Goal: Task Accomplishment & Management: Complete application form

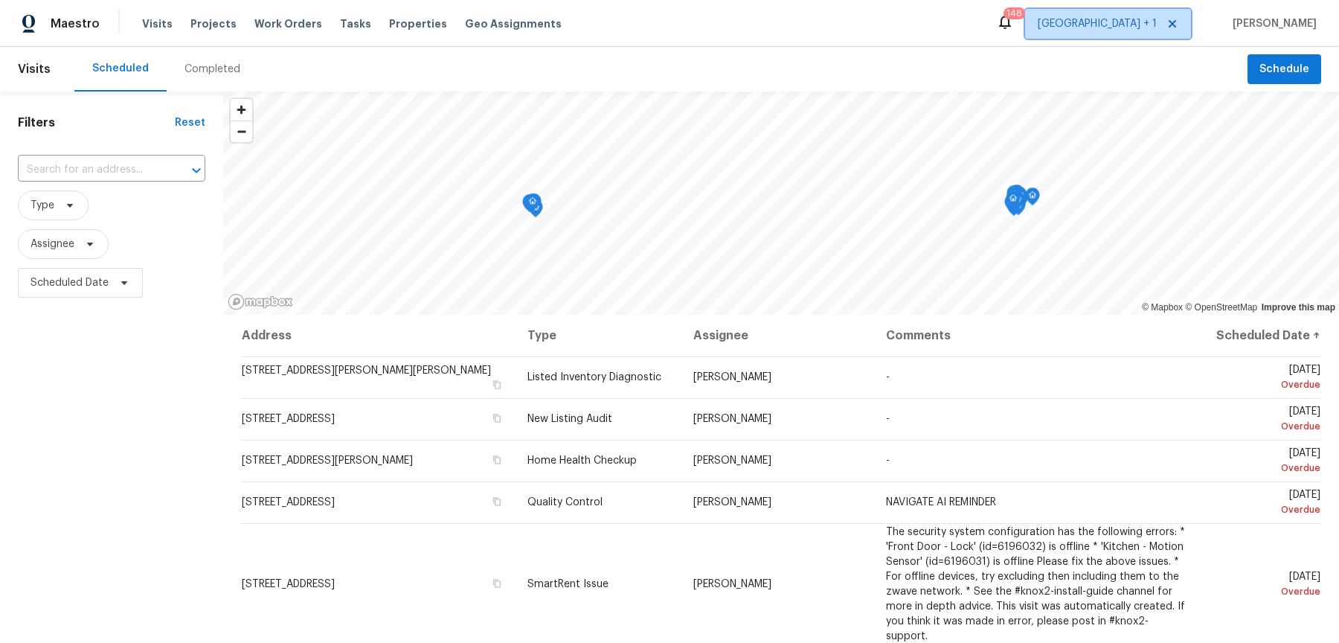
click at [1096, 26] on span "[GEOGRAPHIC_DATA] + 1" at bounding box center [1097, 23] width 119 height 15
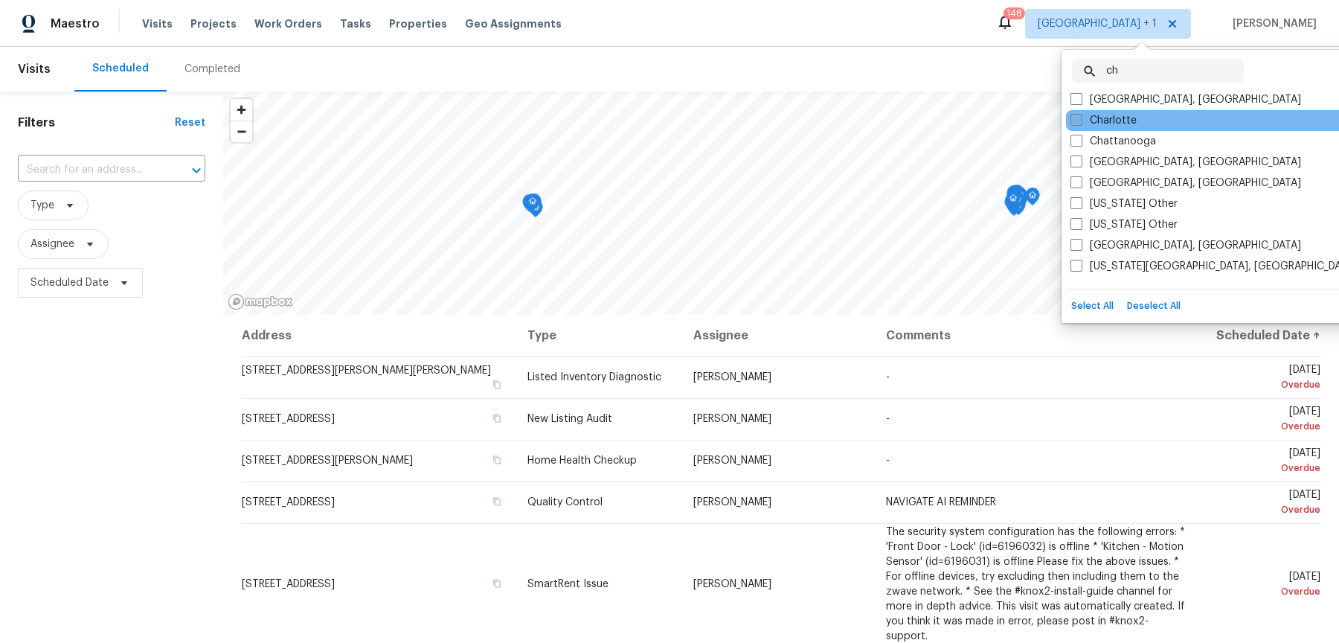
type input "ch"
click at [1104, 121] on label "Charlotte" at bounding box center [1104, 120] width 66 height 15
click at [1081, 121] on input "Charlotte" at bounding box center [1076, 118] width 10 height 10
checkbox input "true"
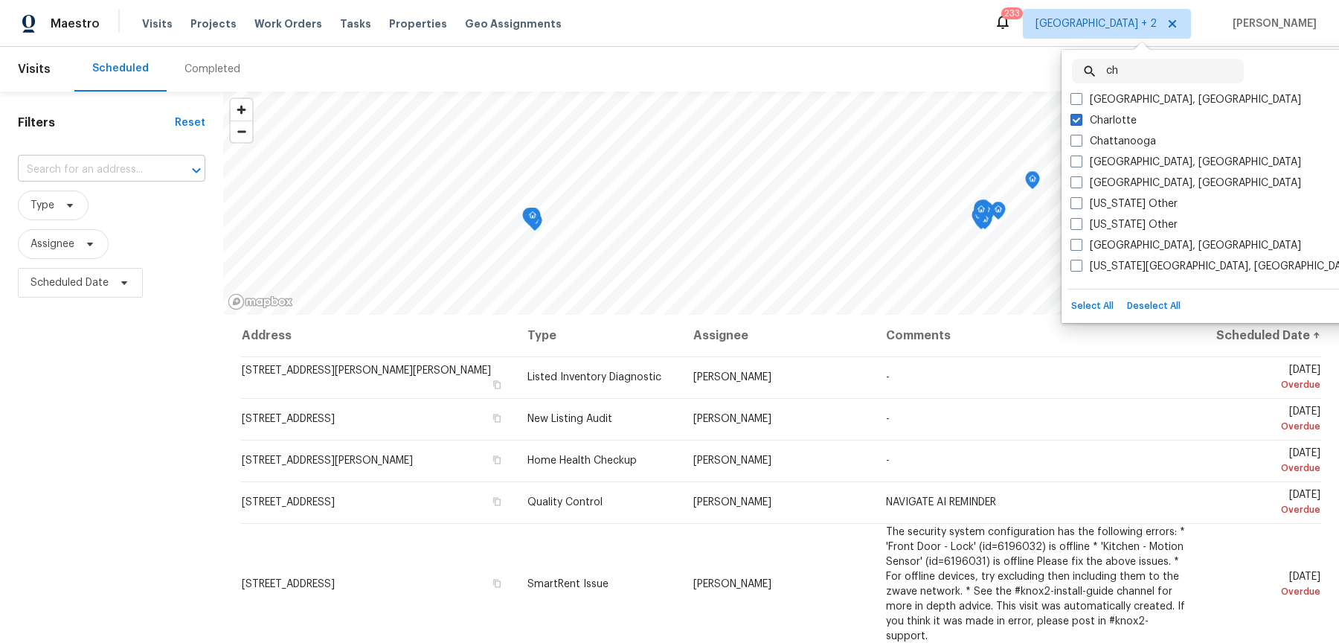
click at [125, 173] on input "text" at bounding box center [91, 170] width 146 height 23
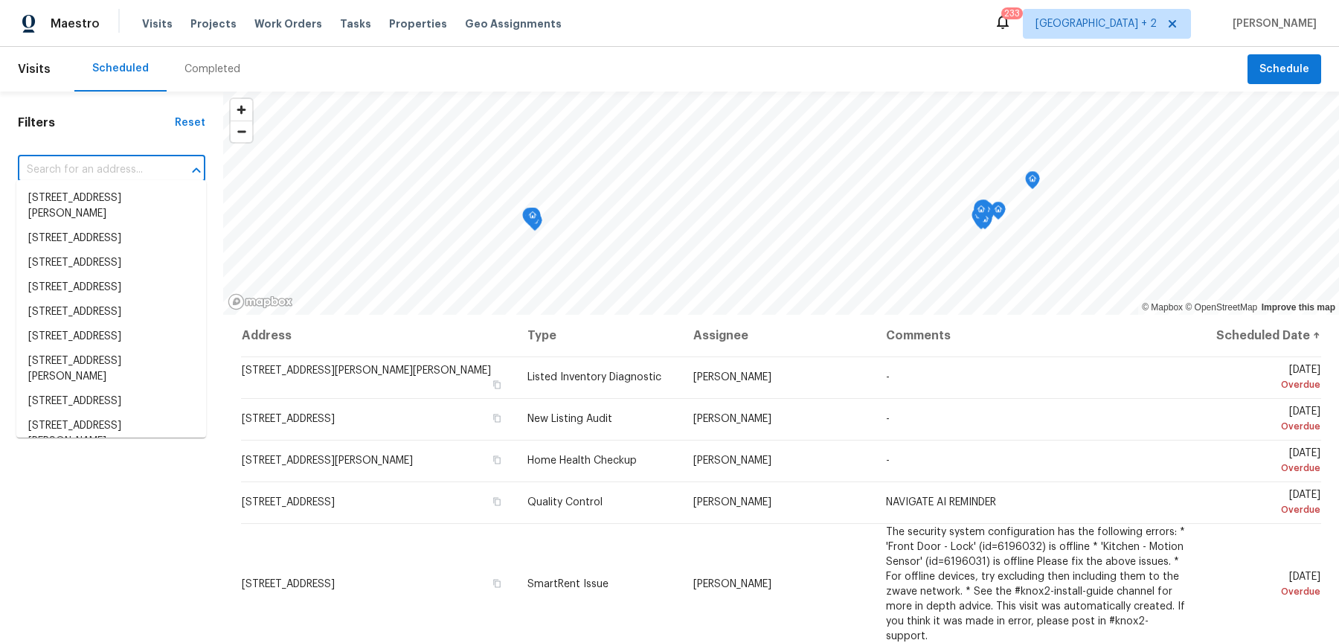
paste input "[STREET_ADDRESS]"
type input "[STREET_ADDRESS]"
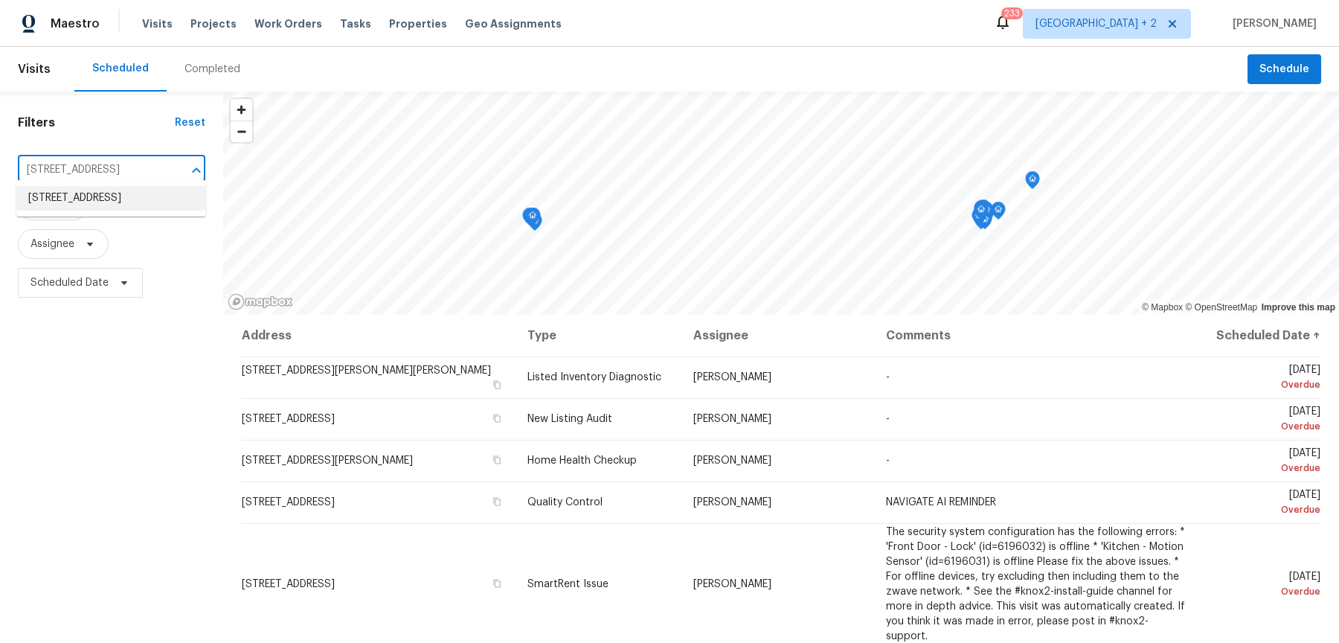
click at [115, 206] on li "[STREET_ADDRESS]" at bounding box center [111, 198] width 190 height 25
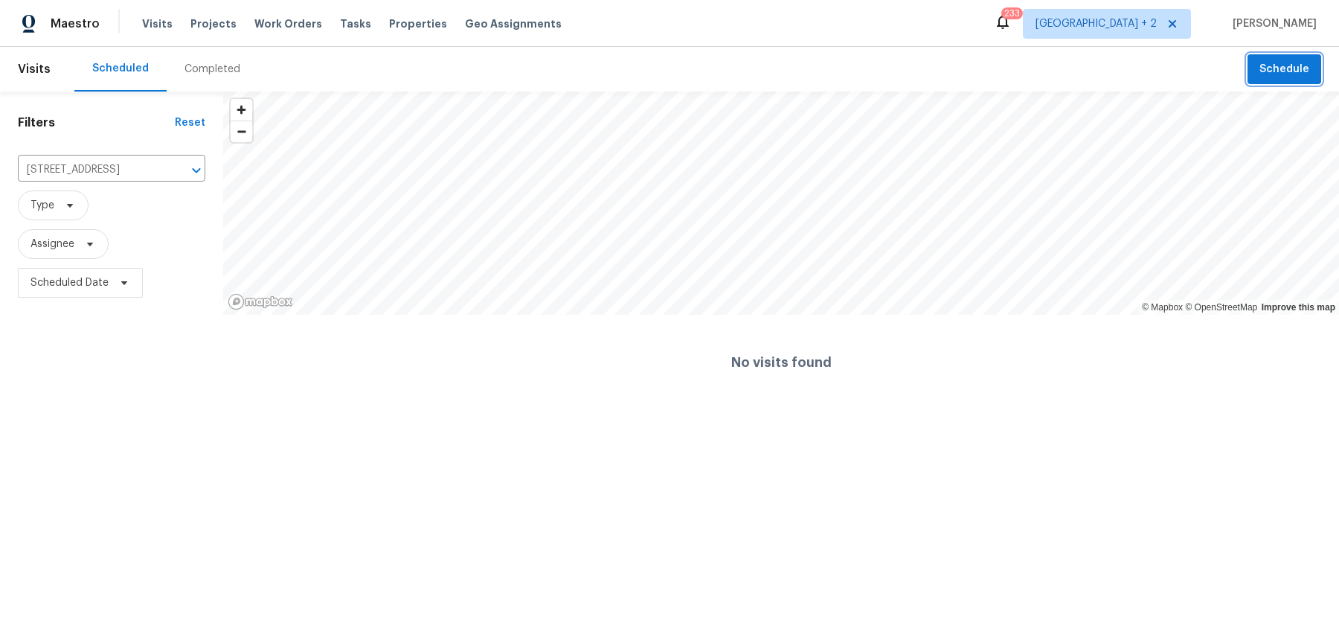
click at [1302, 70] on span "Schedule" at bounding box center [1285, 69] width 50 height 19
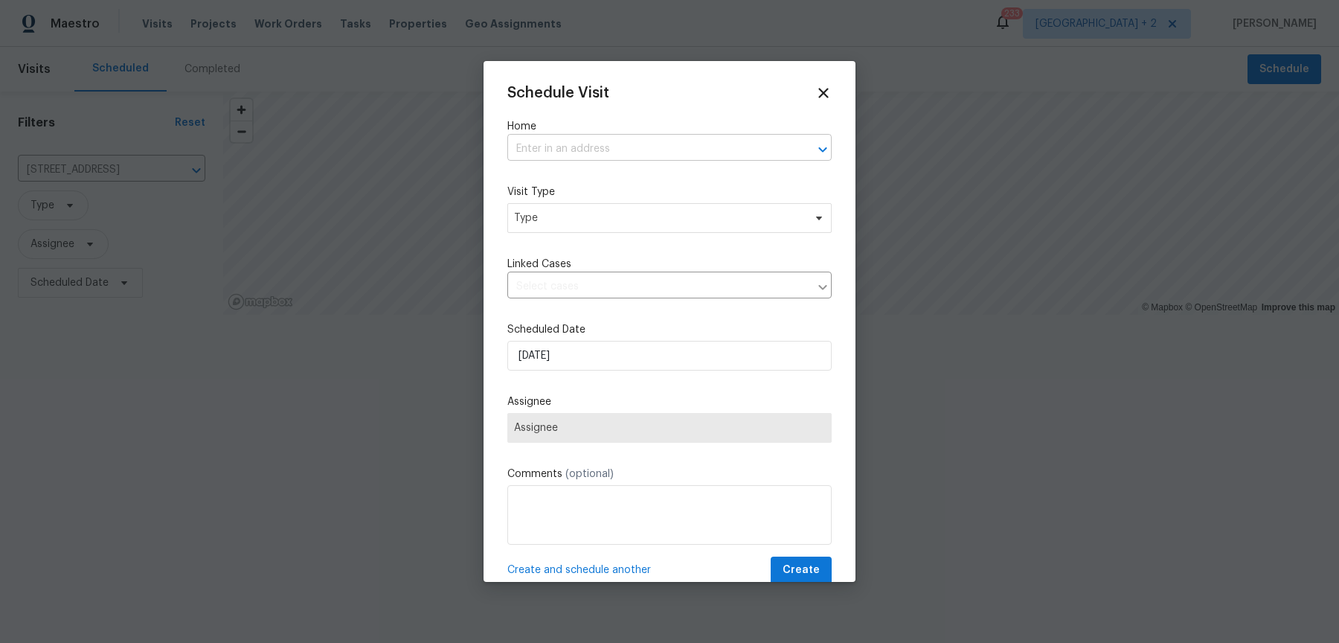
click at [651, 150] on input "text" at bounding box center [649, 149] width 283 height 23
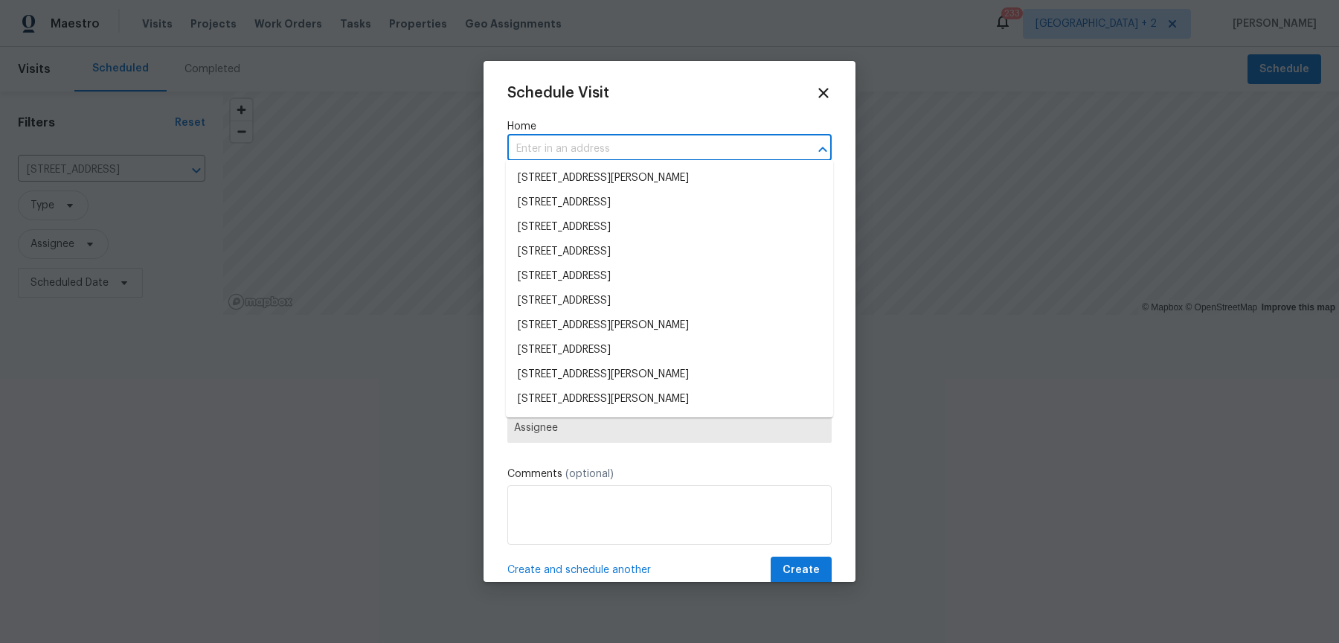
paste input "[STREET_ADDRESS]"
type input "[STREET_ADDRESS]"
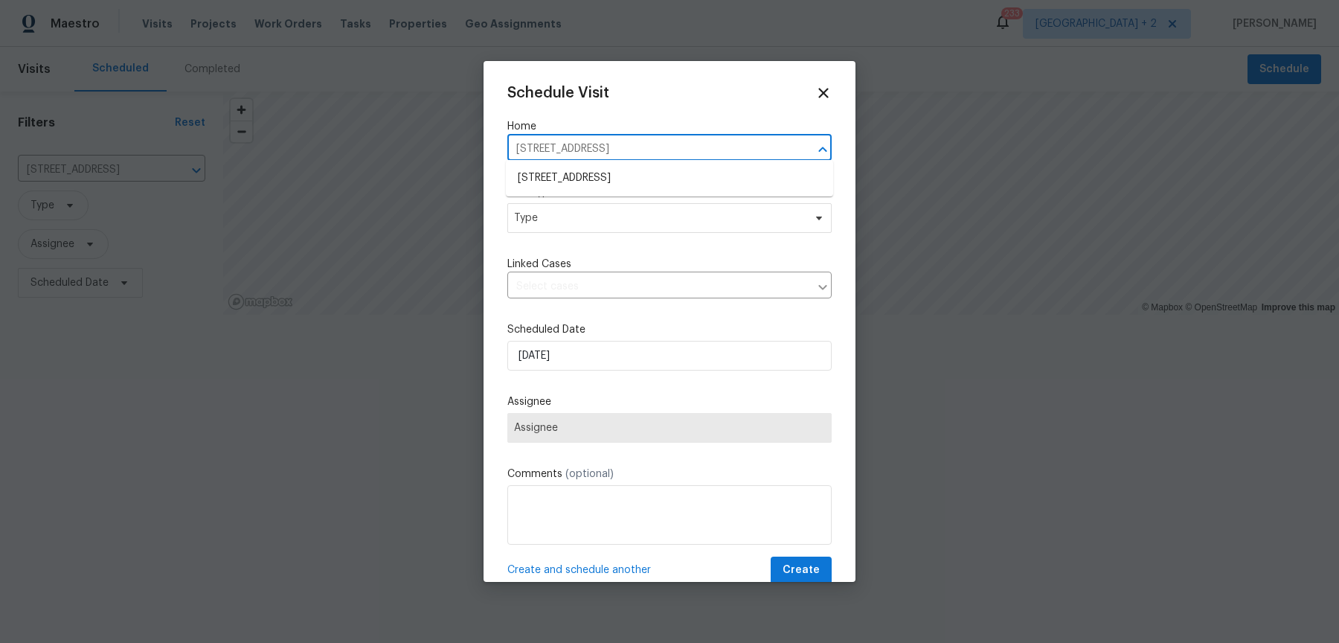
click at [643, 170] on li "[STREET_ADDRESS]" at bounding box center [669, 178] width 327 height 25
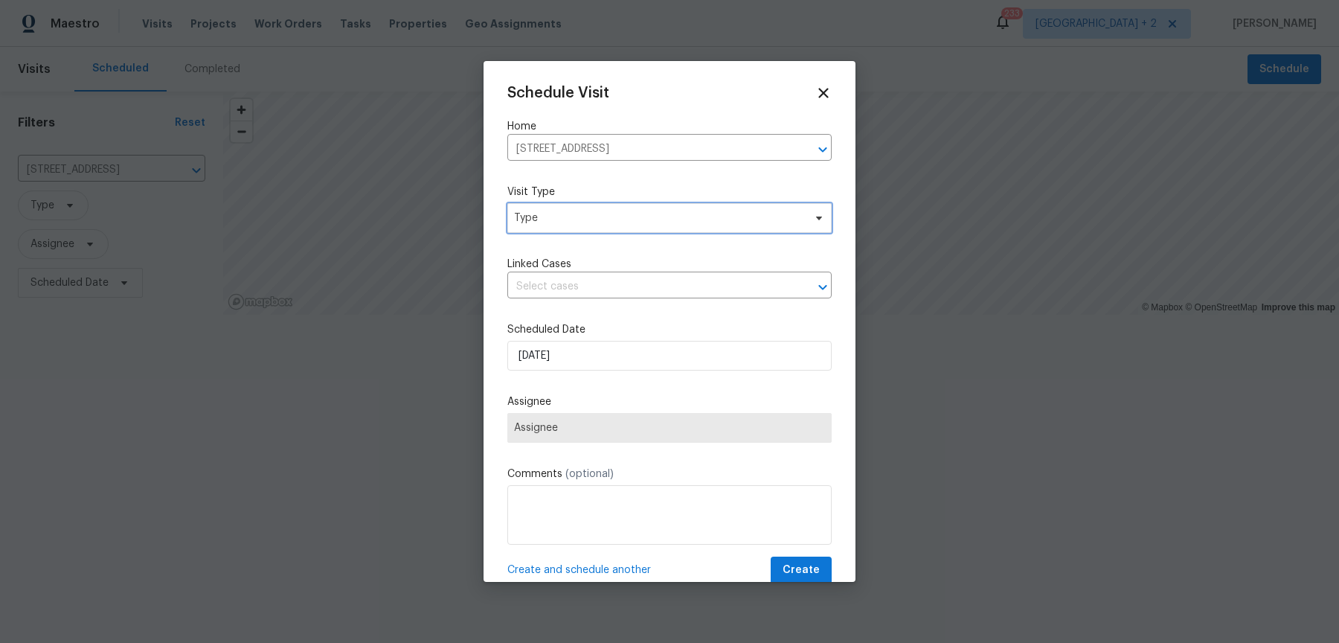
click at [580, 224] on span "Type" at bounding box center [670, 218] width 324 height 30
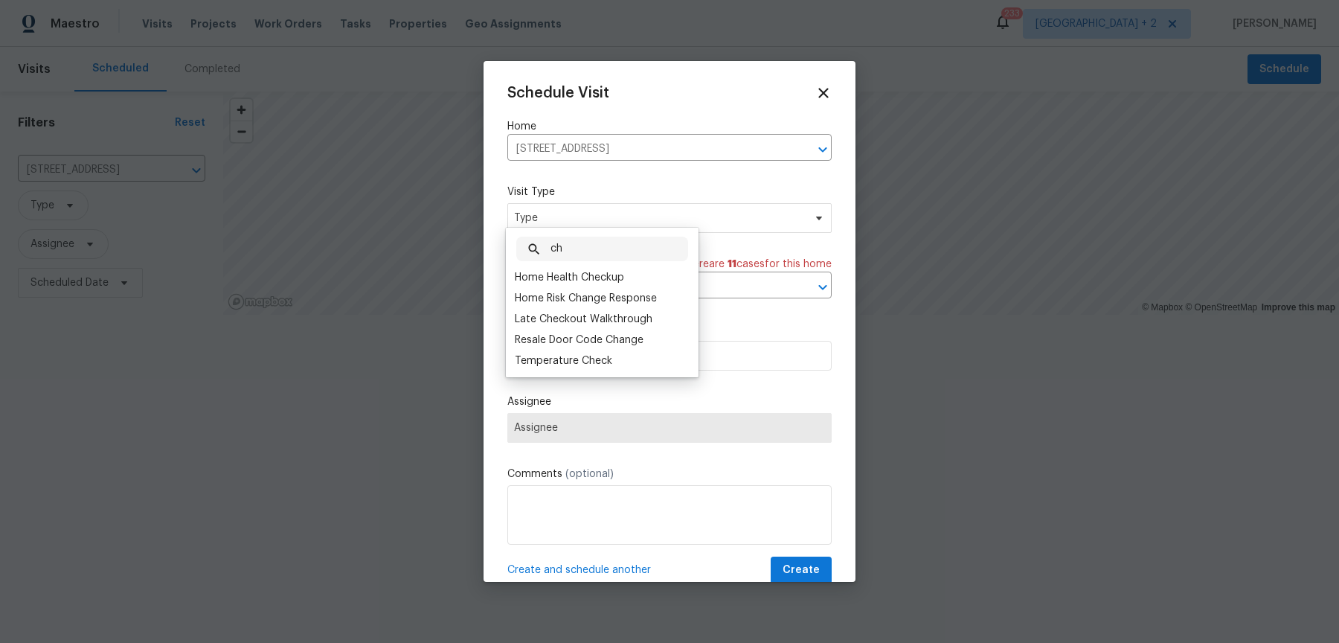
type input "c"
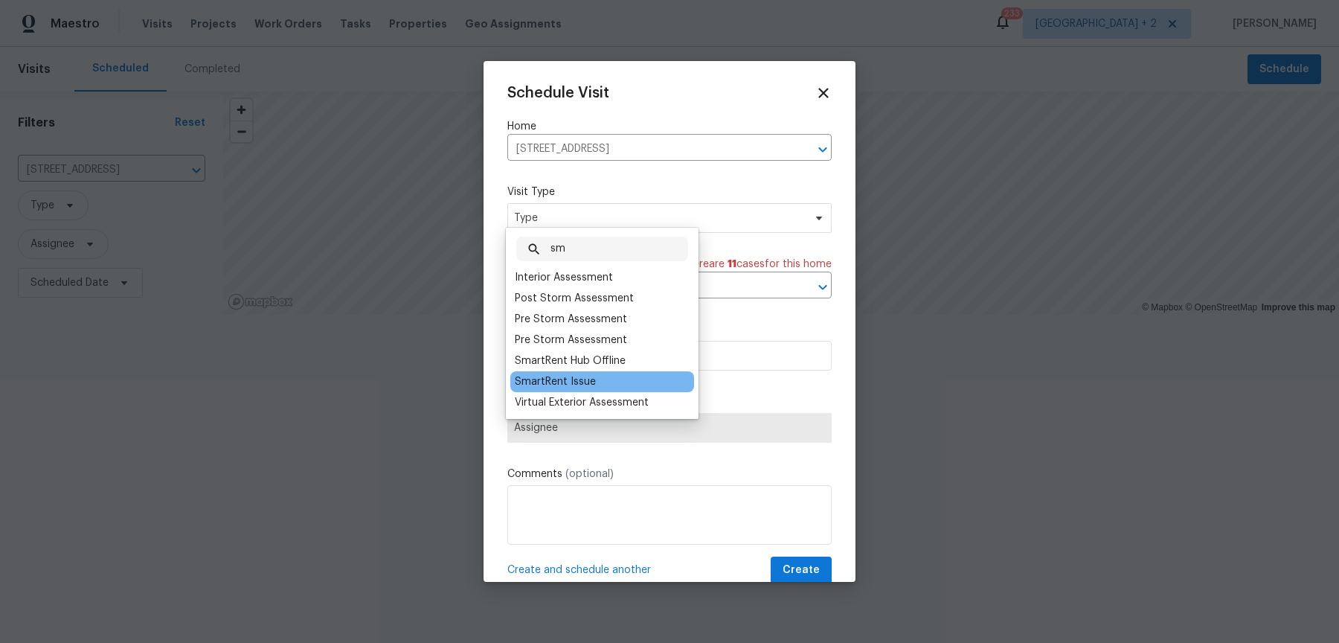
type input "sm"
click at [572, 374] on div "SmartRent Issue" at bounding box center [555, 381] width 81 height 15
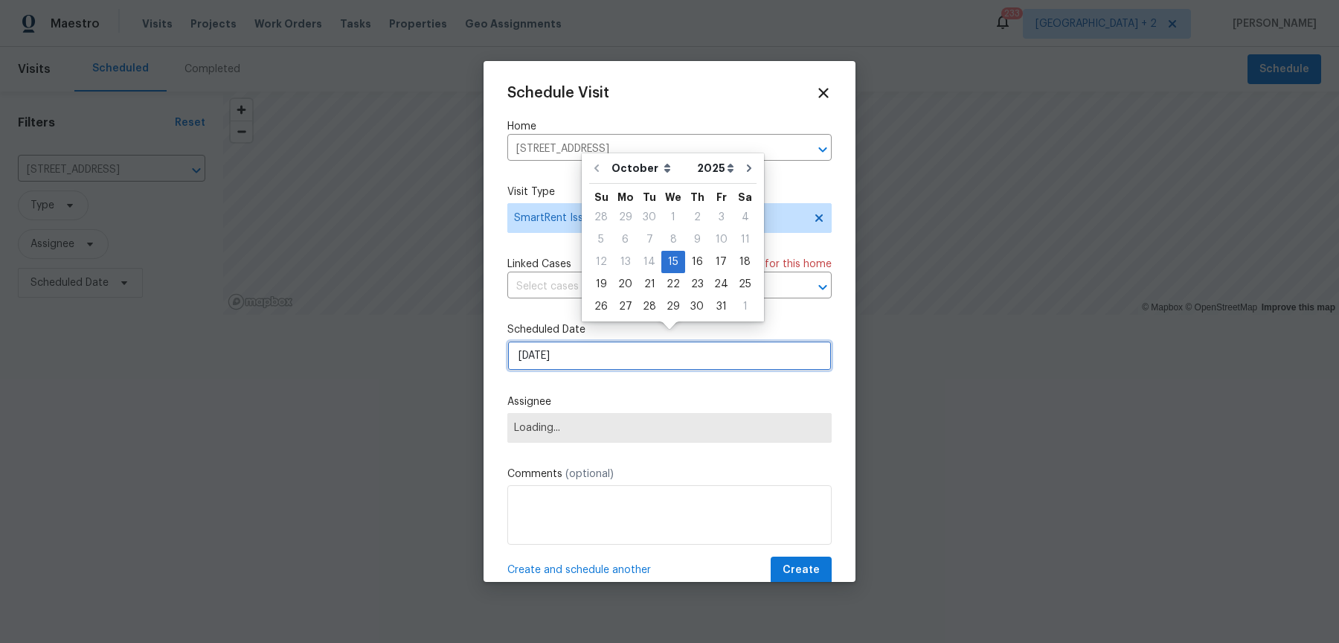
click at [566, 350] on input "[DATE]" at bounding box center [670, 356] width 324 height 30
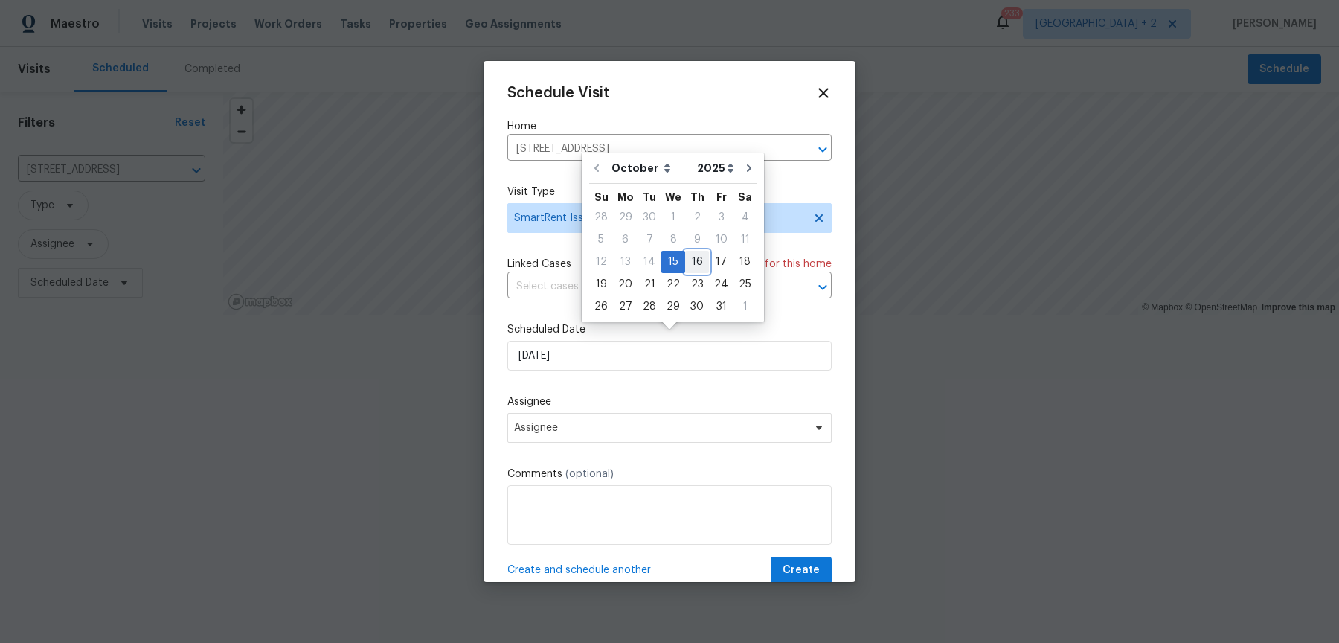
click at [697, 255] on div "16" at bounding box center [697, 262] width 24 height 21
type input "[DATE]"
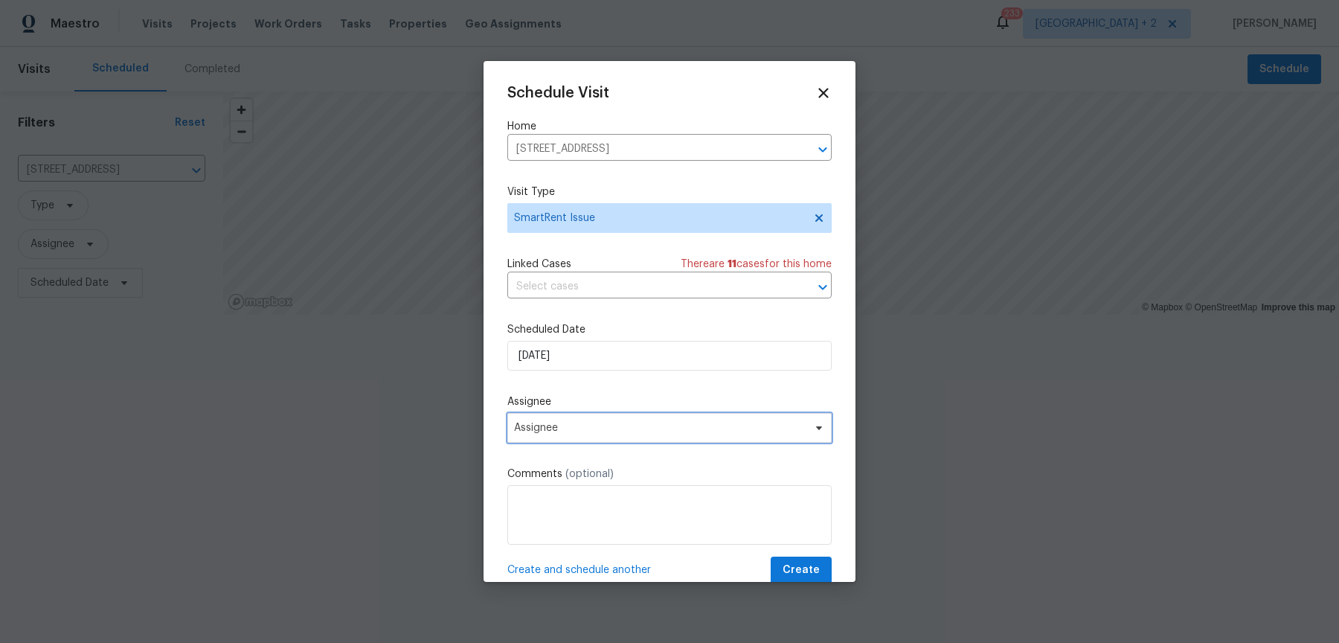
click at [575, 424] on span "Assignee" at bounding box center [670, 428] width 324 height 30
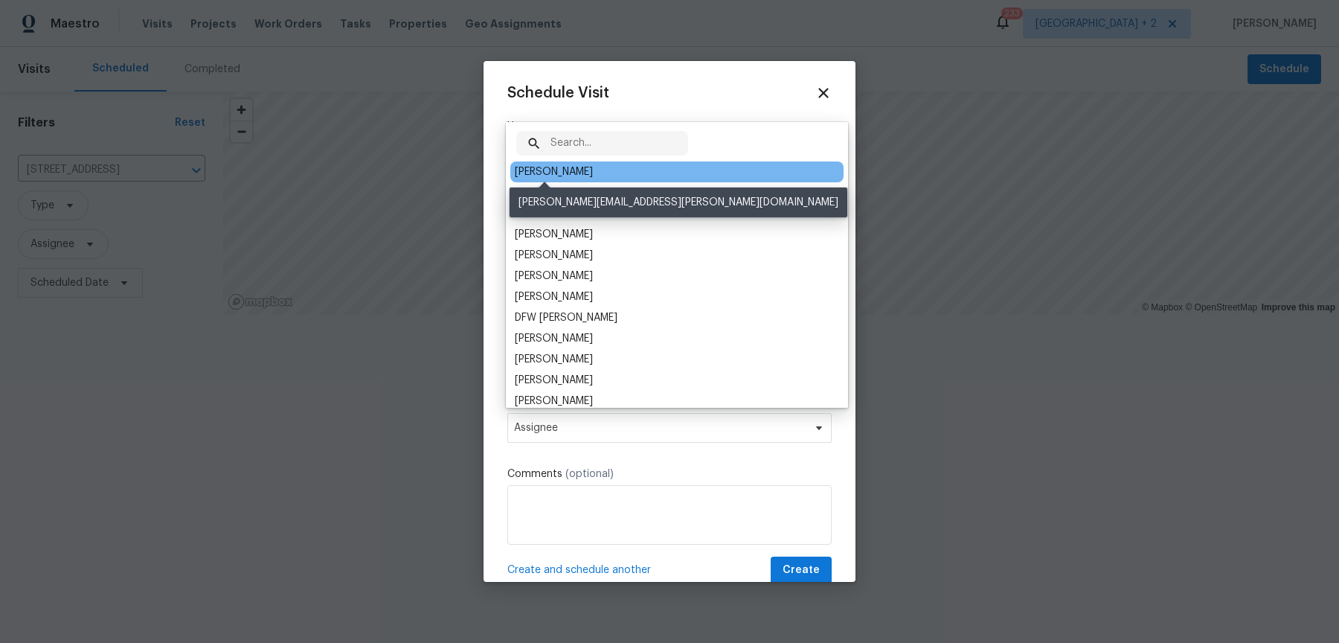
click at [554, 169] on div "[PERSON_NAME]" at bounding box center [554, 171] width 78 height 15
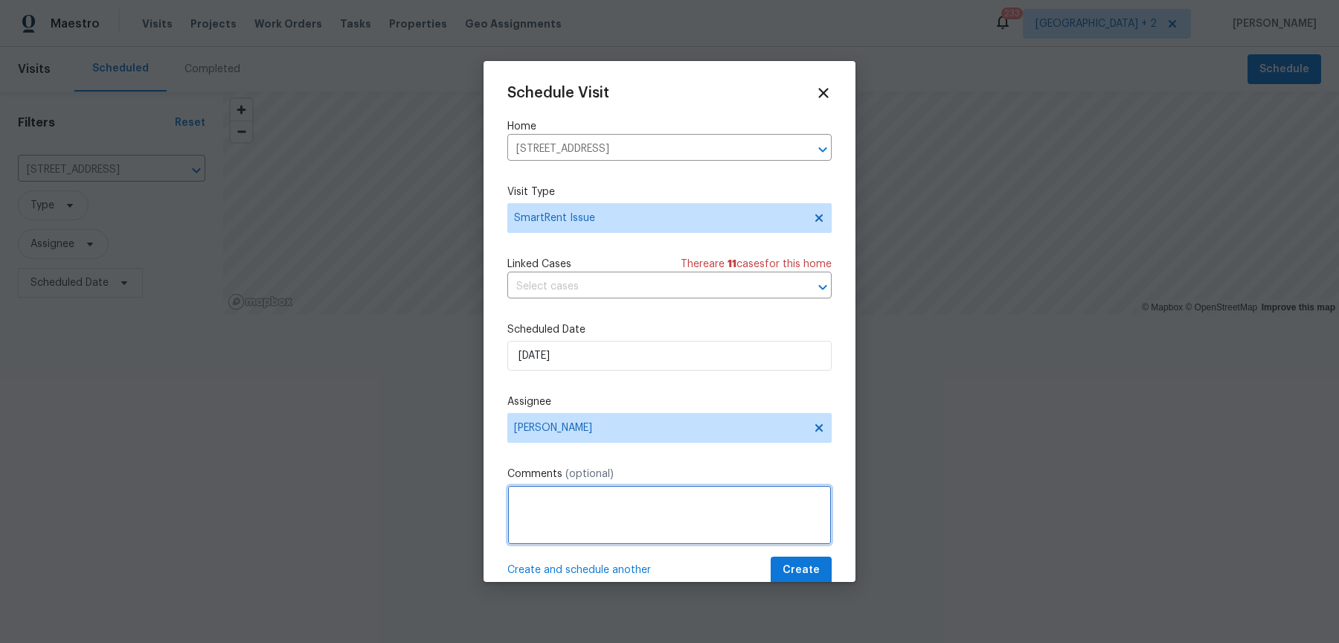
click at [600, 496] on textarea at bounding box center [670, 515] width 324 height 60
paste textarea "It looks like some sensors are offline (Front Motion Sensor, Back Motion Sensor…"
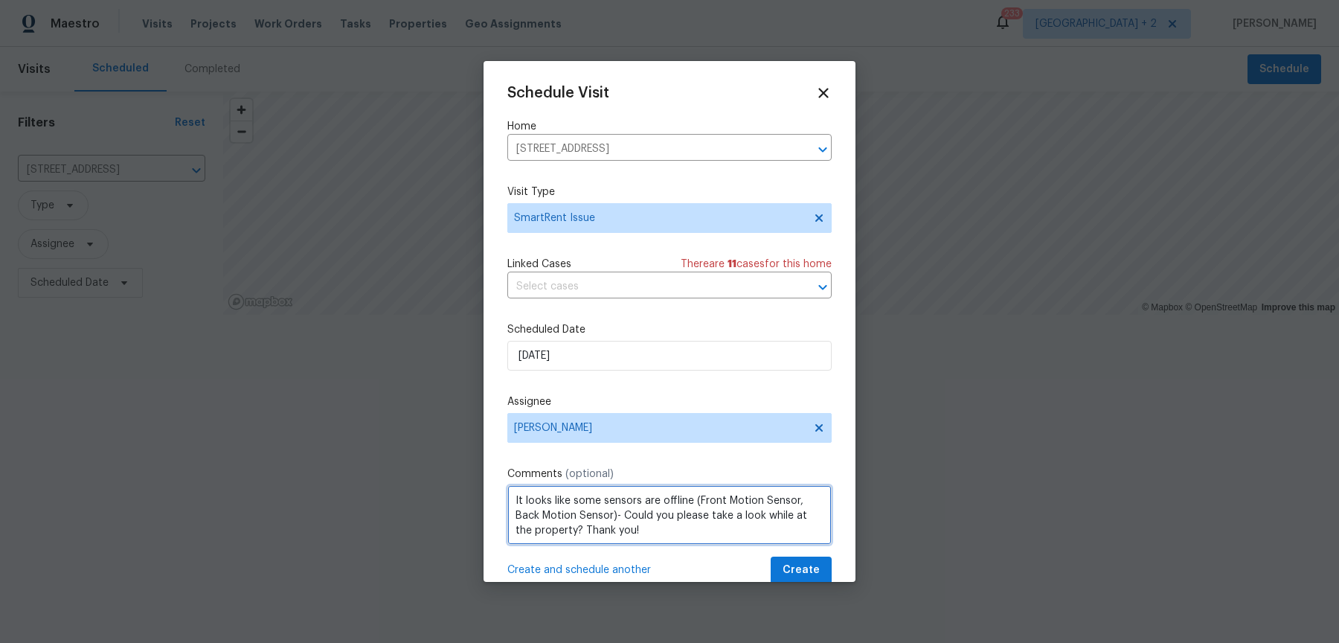
drag, startPoint x: 584, startPoint y: 496, endPoint x: 799, endPoint y: 487, distance: 215.3
click at [799, 487] on textarea "It looks like some sensors are offline (Front Motion Sensor, Back Motion Sensor…" at bounding box center [670, 515] width 324 height 60
click at [766, 502] on textarea "It looks like some sensors are offline (Front Motion Sensor,)- Could you please…" at bounding box center [670, 515] width 324 height 60
click at [527, 509] on textarea "It looks like some sensors are offline (Front Motion Sensor,)- Could you please…" at bounding box center [670, 515] width 324 height 60
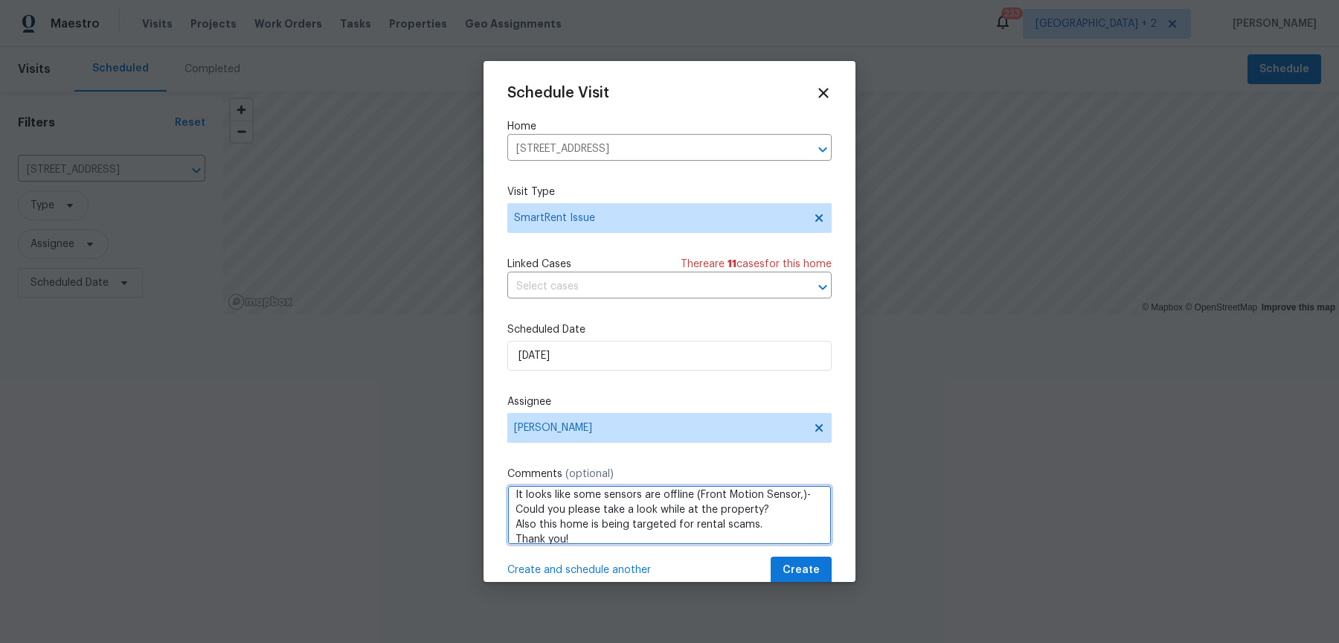
type textarea "It looks like some sensors are offline (Front Motion Sensor,)- Could you please…"
click at [801, 557] on button "Create" at bounding box center [801, 571] width 61 height 28
